Goal: Information Seeking & Learning: Learn about a topic

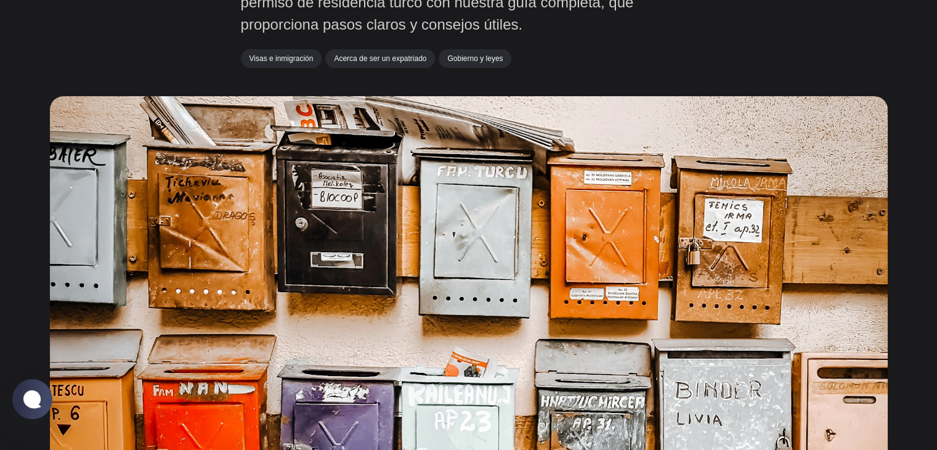
scroll to position [253, 0]
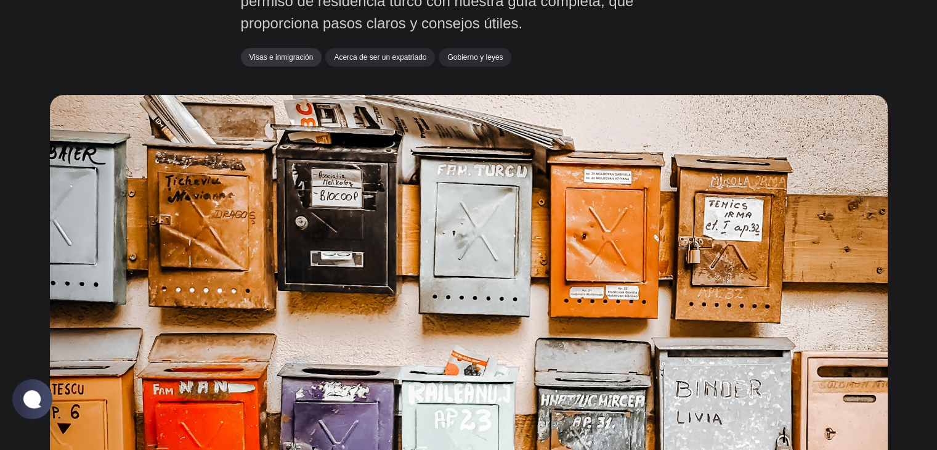
click at [274, 62] on link "Visas e inmigración" at bounding box center [281, 57] width 81 height 18
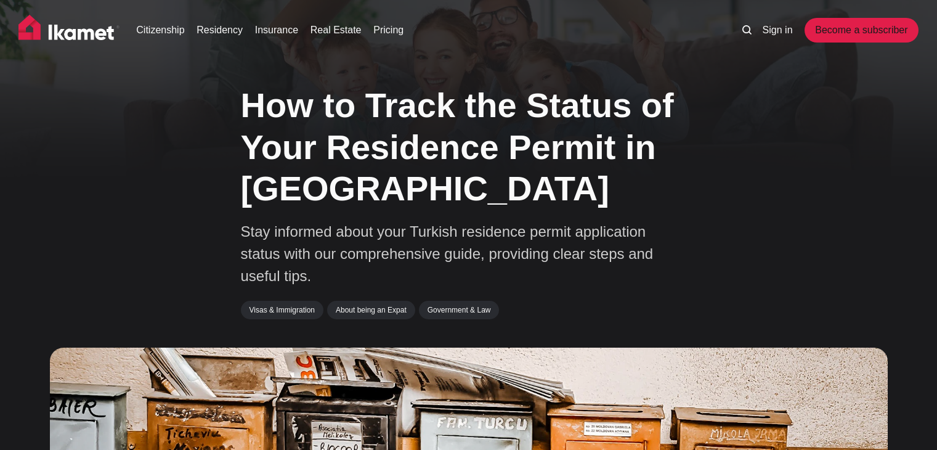
scroll to position [253, 0]
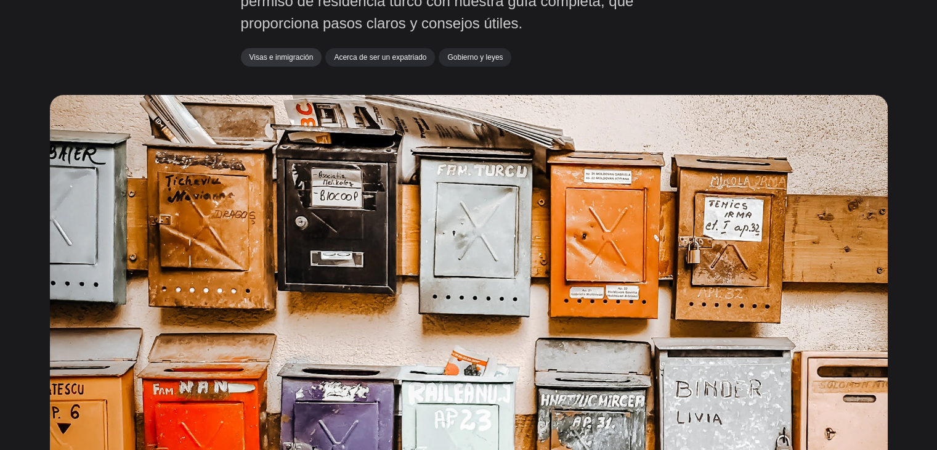
click at [281, 55] on font "Visas e inmigración" at bounding box center [282, 57] width 64 height 9
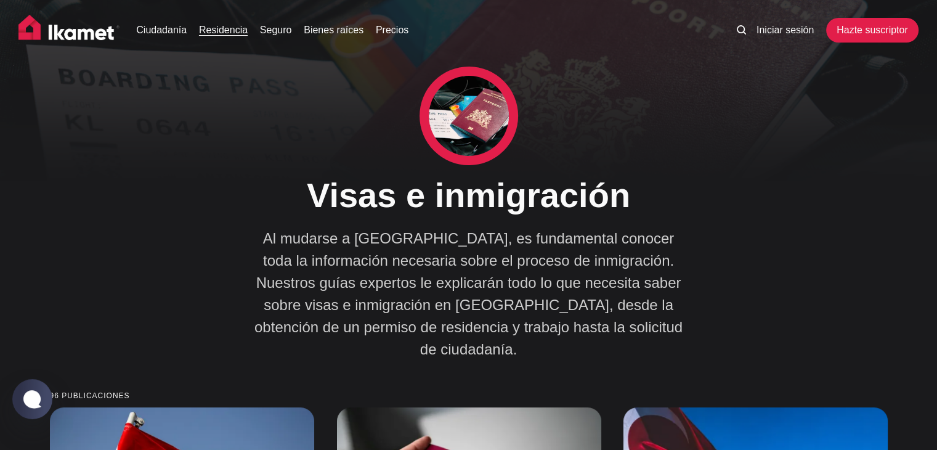
click at [234, 30] on font "Residencia" at bounding box center [223, 30] width 49 height 10
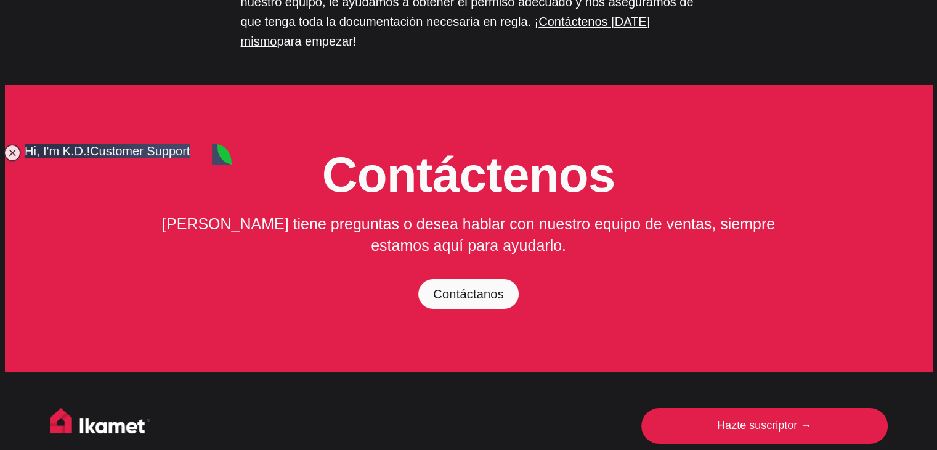
scroll to position [4681, 0]
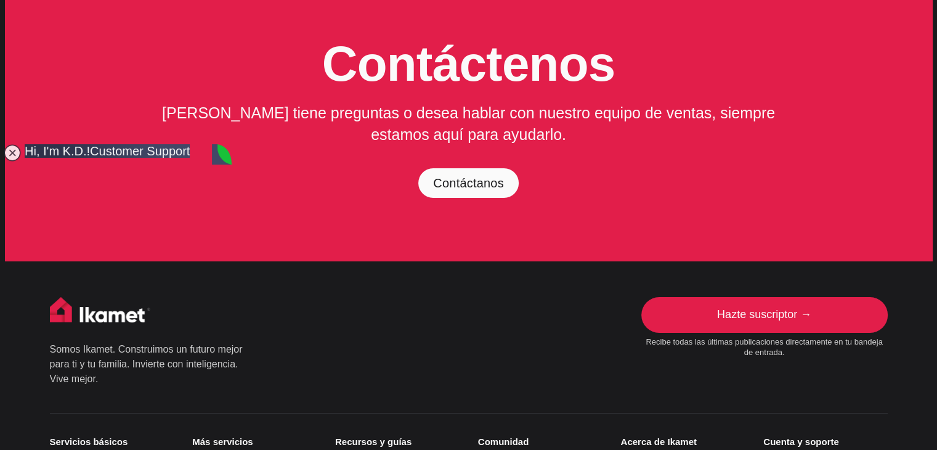
type textarea "i want to track my residence permit application"
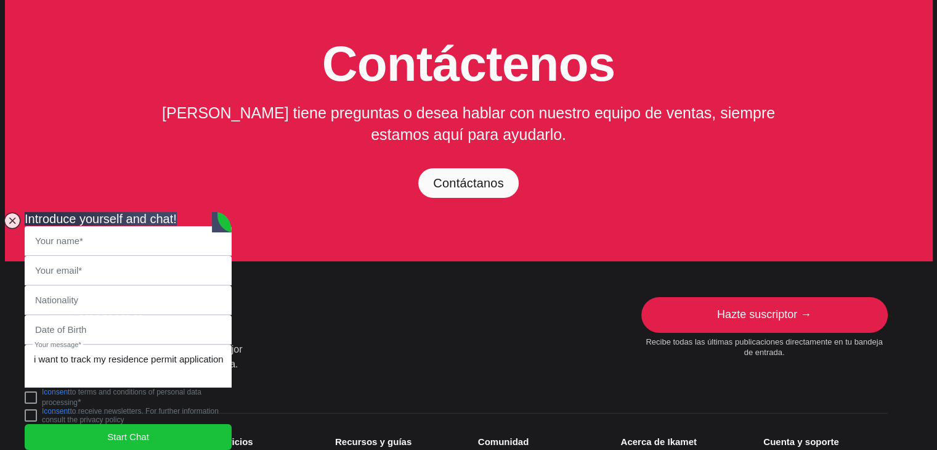
click at [282, 436] on small "Más servicios" at bounding box center [254, 441] width 124 height 11
click at [6, 212] on jdiv at bounding box center [12, 220] width 17 height 17
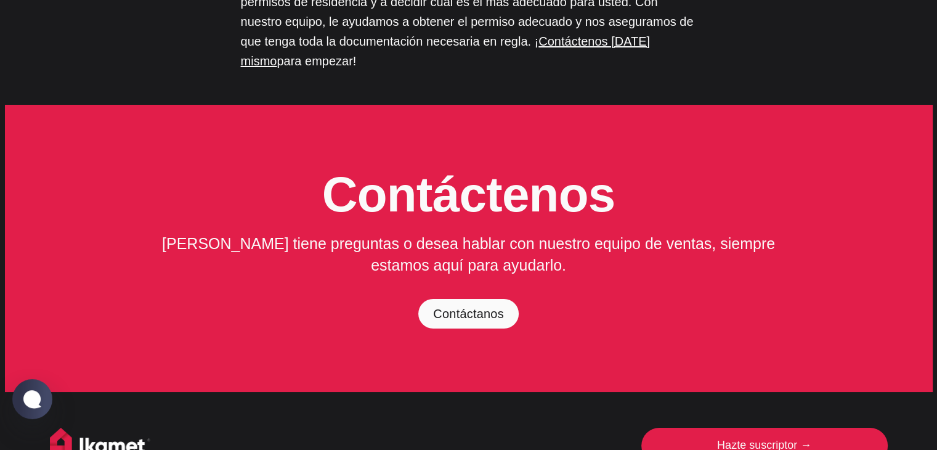
scroll to position [4510, 0]
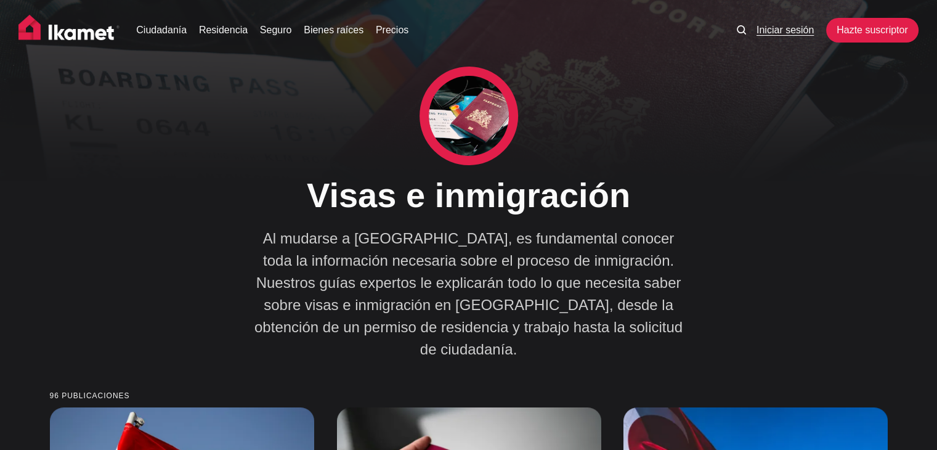
click at [782, 33] on font "Iniciar sesión" at bounding box center [785, 30] width 57 height 10
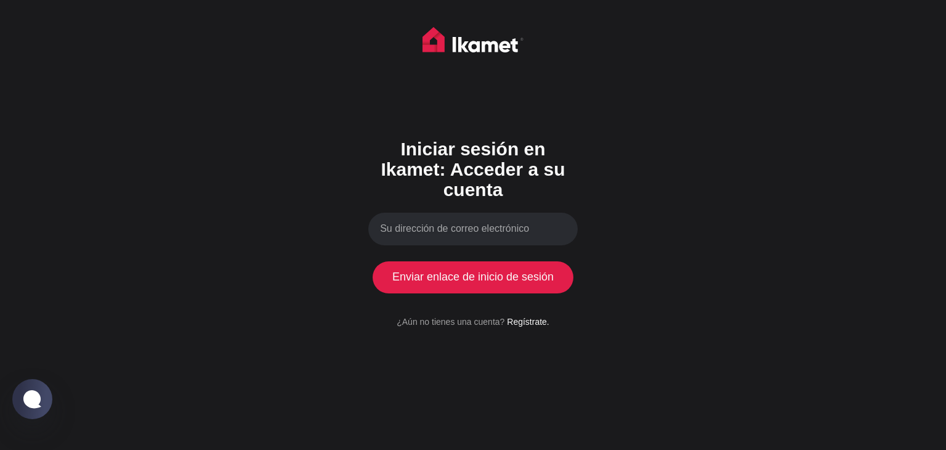
click at [676, 325] on div "Iniciar sesión en Ikamet: Acceder a su cuenta Enviar enlace de inicio de sesión…" at bounding box center [473, 225] width 946 height 450
click at [1, 57] on div at bounding box center [473, 29] width 946 height 58
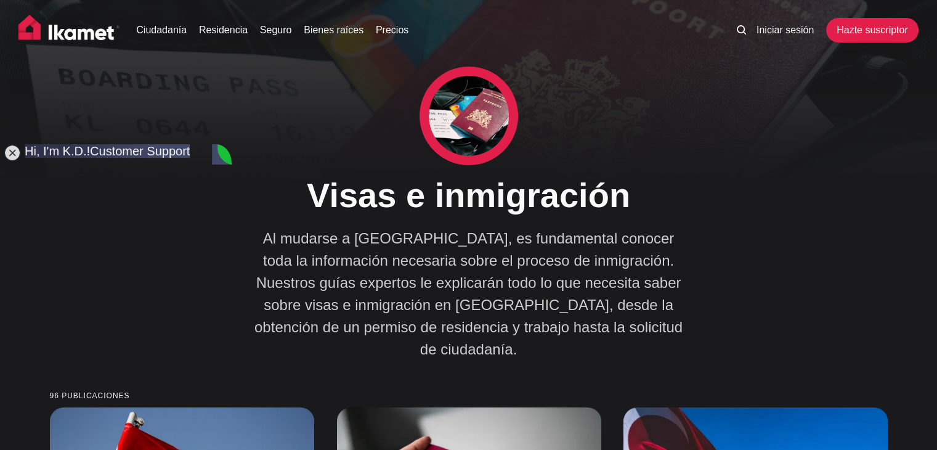
click at [263, 109] on div "Visas e inmigración Al mudarse a Turquía, es fundamental conocer toda la inform…" at bounding box center [469, 214] width 456 height 294
click at [12, 148] on jdiv at bounding box center [12, 152] width 17 height 17
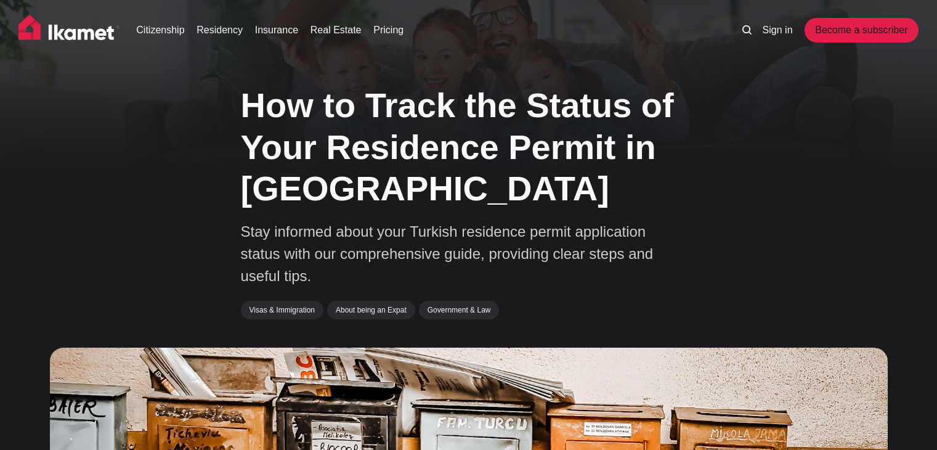
scroll to position [253, 0]
